Goal: Obtain resource: Download file/media

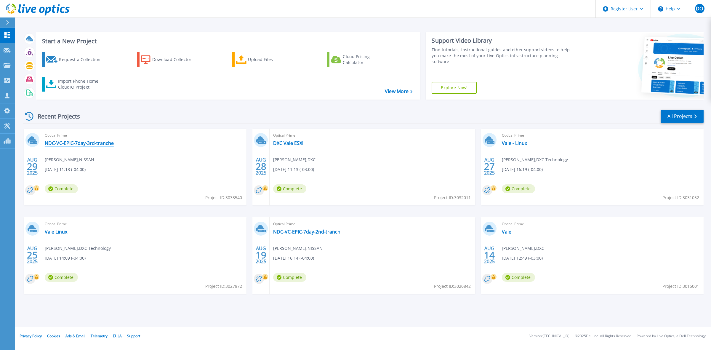
click at [94, 144] on link "NDC-VC-EPIC-7day-3rd-tranche" at bounding box center [79, 143] width 69 height 6
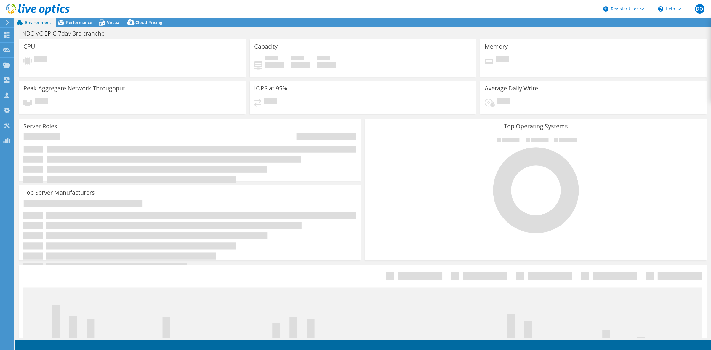
select select "USD"
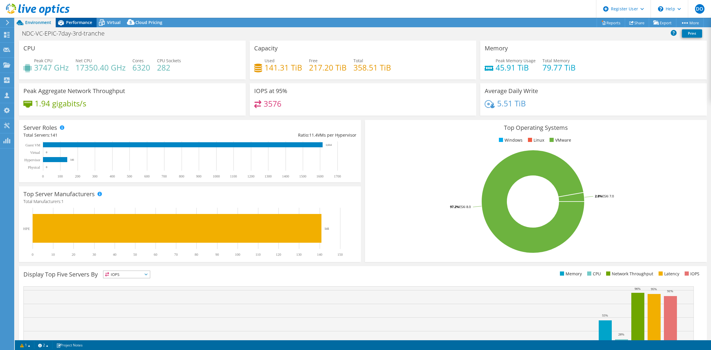
click at [76, 21] on span "Performance" at bounding box center [79, 23] width 26 height 6
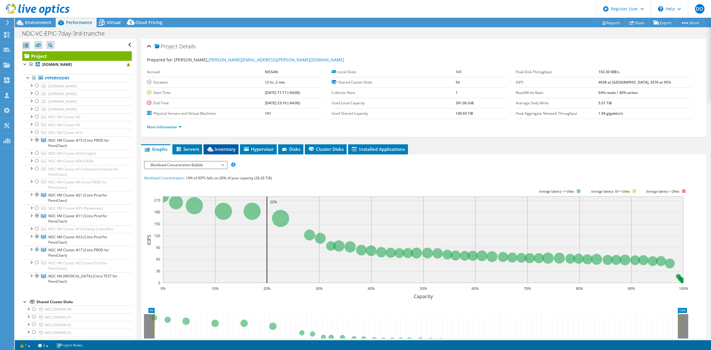
click at [214, 148] on span "Inventory" at bounding box center [220, 149] width 29 height 6
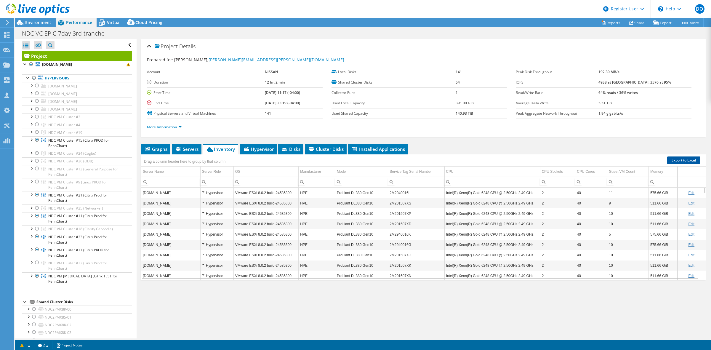
click at [680, 161] on link "Export to Excel" at bounding box center [683, 160] width 33 height 8
click at [30, 24] on span "Environment" at bounding box center [38, 23] width 26 height 6
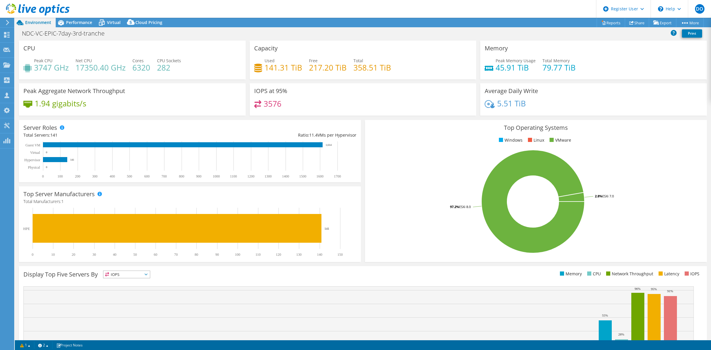
drag, startPoint x: 196, startPoint y: 30, endPoint x: 194, endPoint y: 36, distance: 6.0
click at [196, 30] on div "NDC-VC-EPIC-7day-3rd-tranche Print" at bounding box center [363, 33] width 696 height 11
click at [83, 25] on span "Performance" at bounding box center [79, 23] width 26 height 6
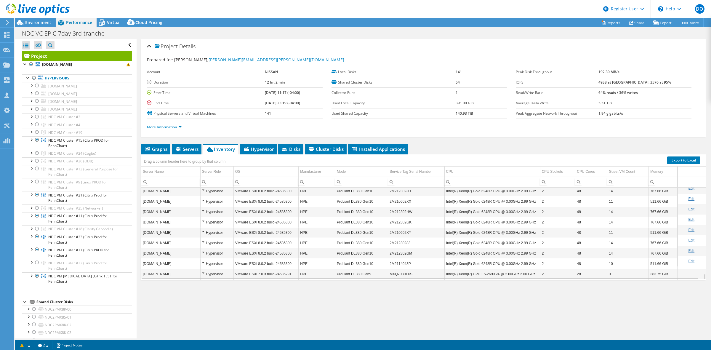
scroll to position [1383, 0]
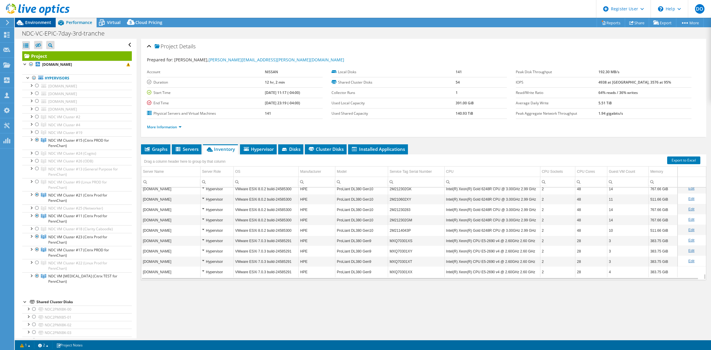
click at [42, 22] on span "Environment" at bounding box center [38, 23] width 26 height 6
